Goal: Communication & Community: Ask a question

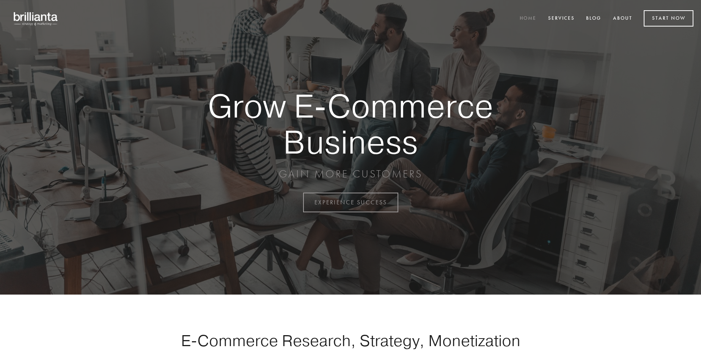
scroll to position [1989, 0]
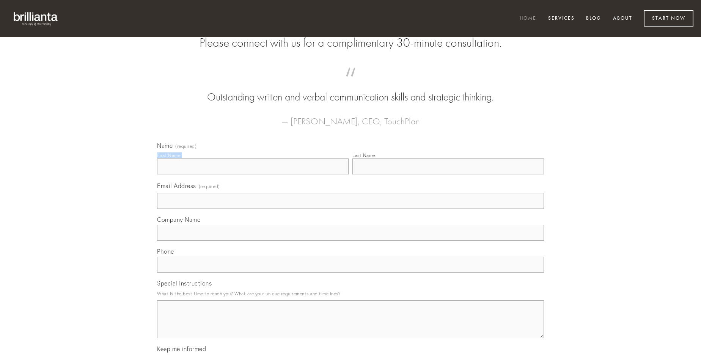
type input "[PERSON_NAME]"
click at [448, 175] on input "Last Name" at bounding box center [448, 167] width 192 height 16
type input "[PERSON_NAME]"
click at [351, 209] on input "Email Address (required)" at bounding box center [350, 201] width 387 height 16
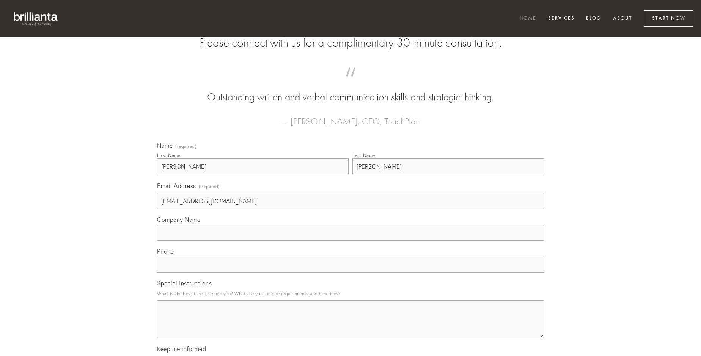
type input "[EMAIL_ADDRESS][DOMAIN_NAME]"
click at [351, 241] on input "Company Name" at bounding box center [350, 233] width 387 height 16
type input "civitas"
click at [351, 273] on input "text" at bounding box center [350, 265] width 387 height 16
click at [351, 326] on textarea "Special Instructions" at bounding box center [350, 319] width 387 height 38
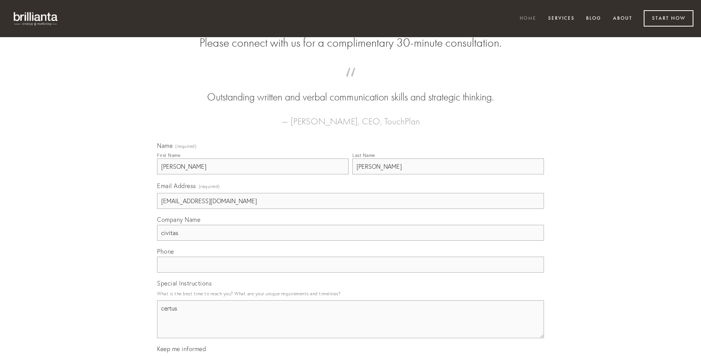
type textarea "certus"
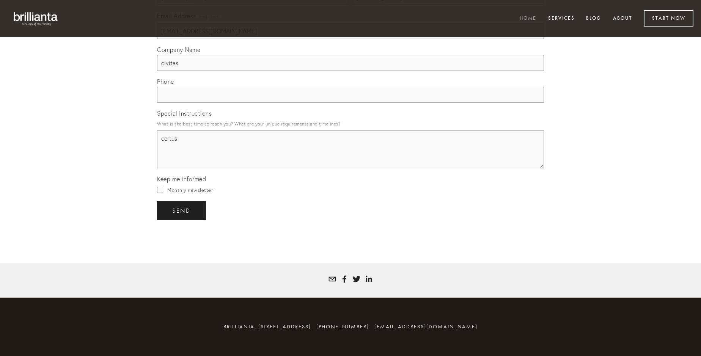
click at [182, 211] on span "send" at bounding box center [181, 211] width 19 height 7
